Goal: Information Seeking & Learning: Learn about a topic

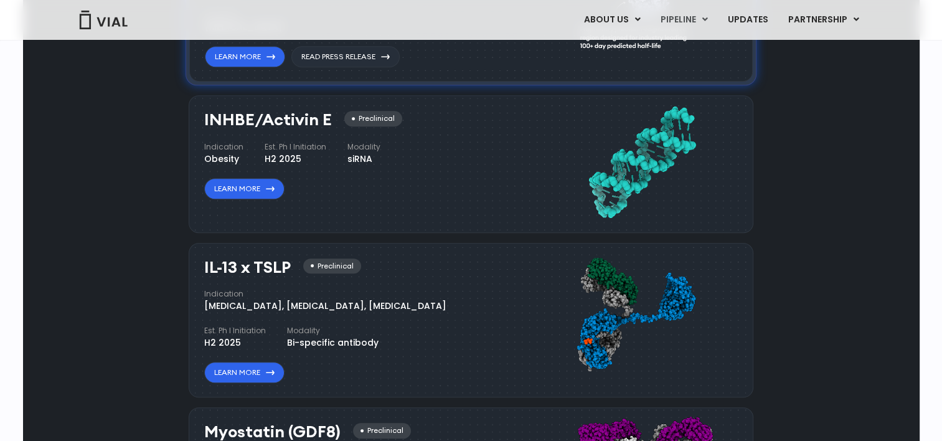
scroll to position [1097, 0]
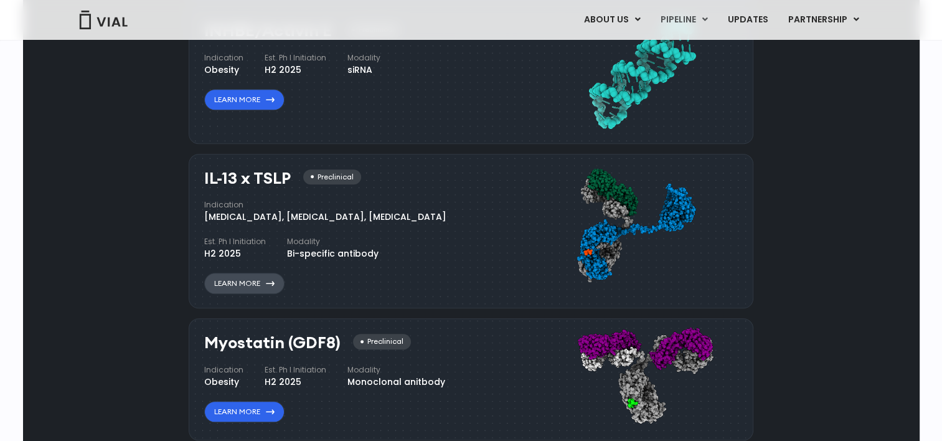
click at [241, 281] on link "Learn More" at bounding box center [244, 283] width 80 height 21
